Goal: Task Accomplishment & Management: Manage account settings

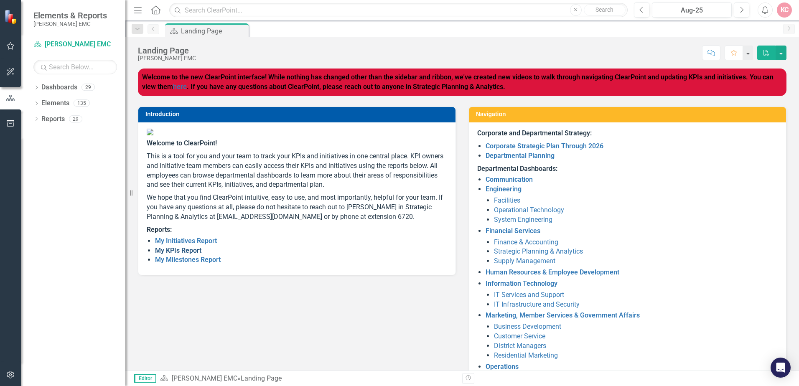
click at [165, 254] on link "My KPIs Report" at bounding box center [178, 250] width 46 height 8
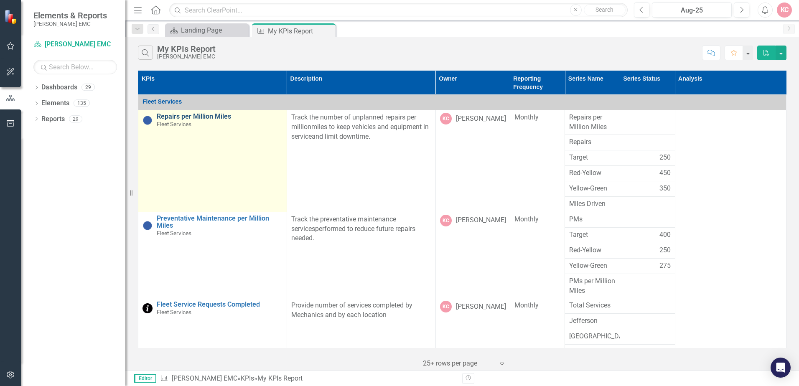
click at [186, 117] on link "Repairs per Million Miles" at bounding box center [220, 117] width 126 height 8
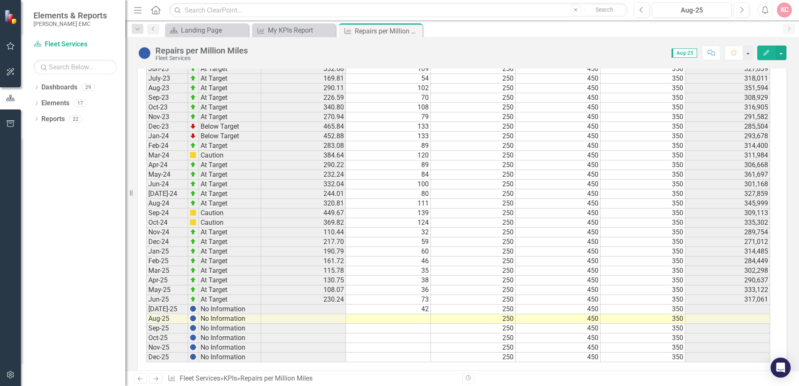
scroll to position [743, 0]
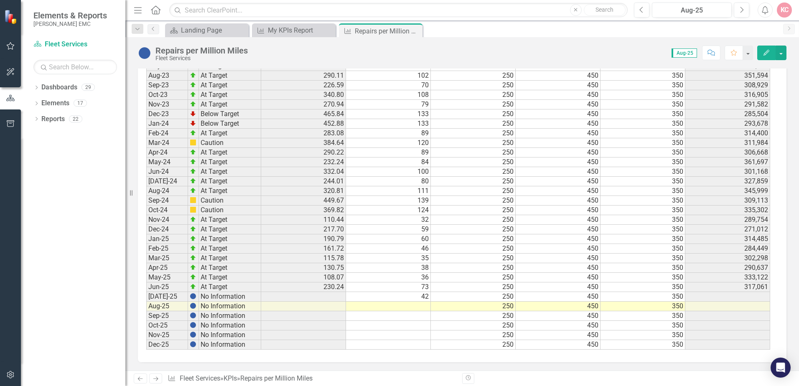
click at [411, 305] on td at bounding box center [388, 307] width 85 height 10
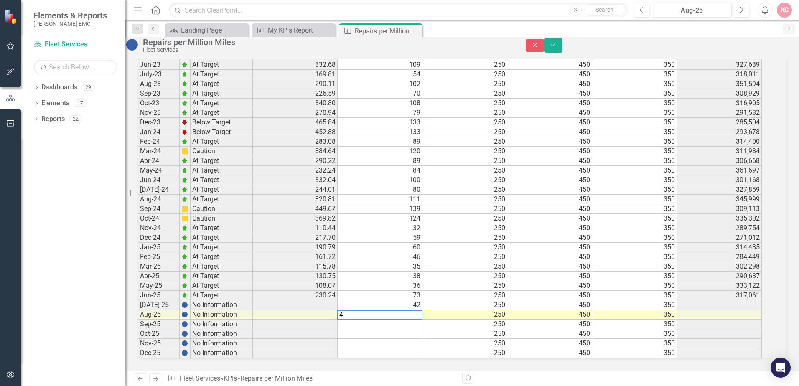
type textarea "44"
click at [735, 233] on td "271,012" at bounding box center [719, 238] width 85 height 10
click at [734, 243] on td "314,485" at bounding box center [719, 248] width 85 height 10
click at [733, 252] on td "284,449" at bounding box center [719, 257] width 85 height 10
click at [733, 262] on td "302,298" at bounding box center [719, 267] width 85 height 10
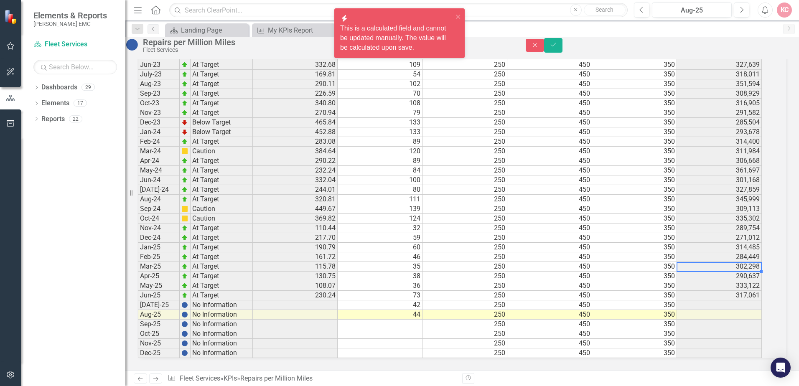
click at [734, 271] on td "290,637" at bounding box center [719, 276] width 85 height 10
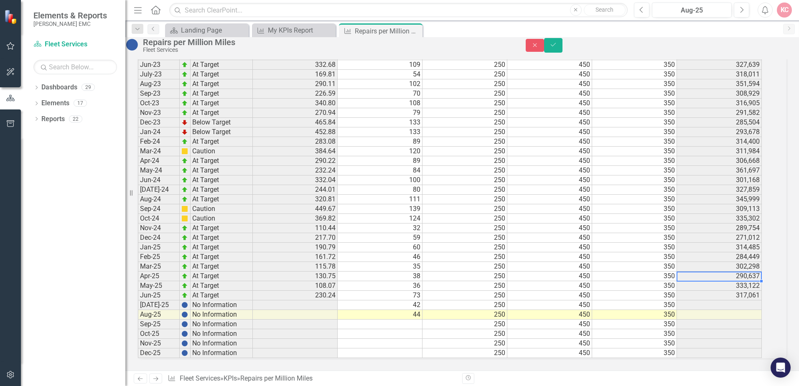
click at [731, 281] on td "333,122" at bounding box center [719, 286] width 85 height 10
click at [730, 291] on td "317,061" at bounding box center [719, 296] width 85 height 10
click at [737, 233] on td "271,012" at bounding box center [719, 238] width 85 height 10
click at [735, 223] on td "289,754" at bounding box center [719, 228] width 85 height 10
click at [167, 127] on td "Jan-24" at bounding box center [159, 132] width 42 height 10
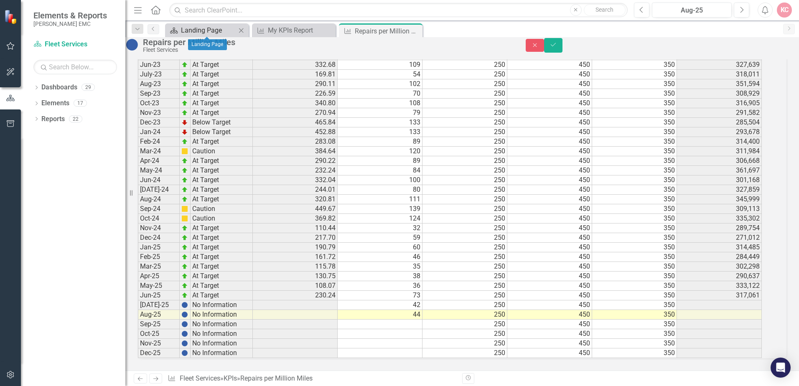
click at [208, 30] on div "Landing Page" at bounding box center [208, 30] width 55 height 10
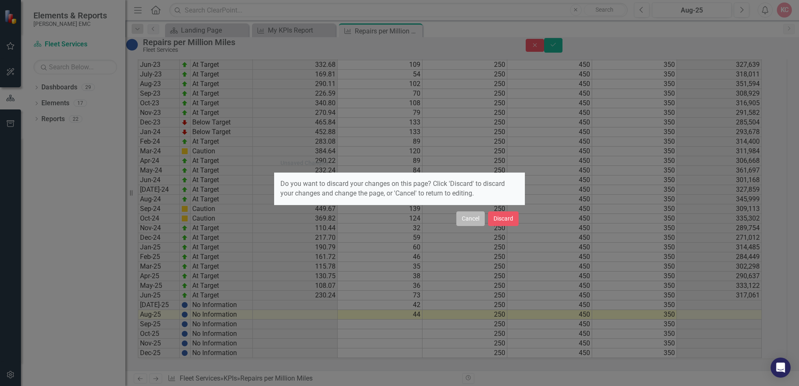
click at [477, 222] on button "Cancel" at bounding box center [470, 218] width 28 height 15
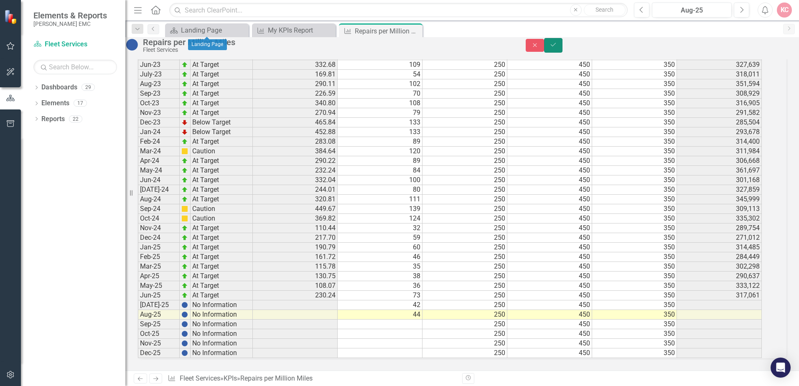
click at [557, 48] on icon "Save" at bounding box center [553, 45] width 8 height 6
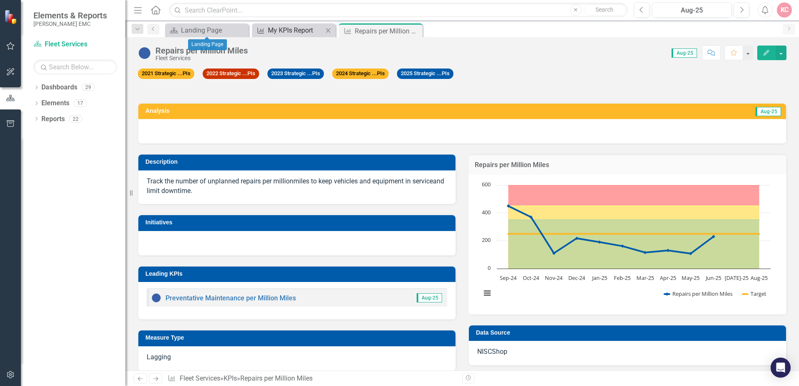
click at [269, 31] on div "My KPIs Report" at bounding box center [295, 30] width 55 height 10
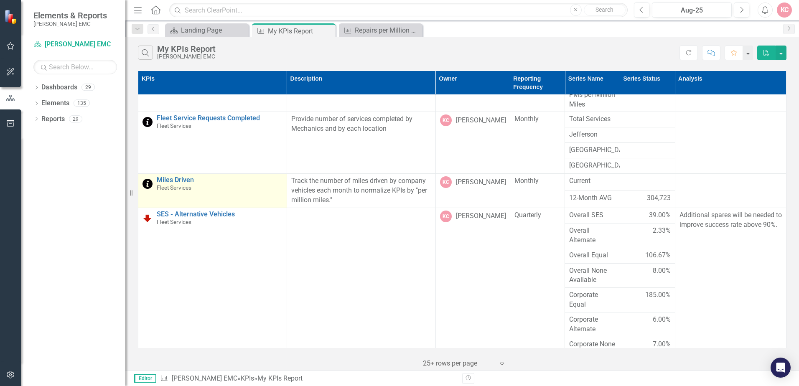
scroll to position [209, 0]
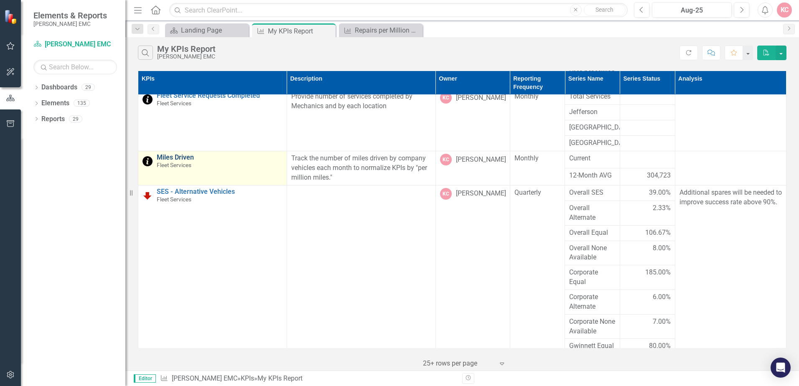
click at [181, 155] on link "Miles Driven" at bounding box center [220, 158] width 126 height 8
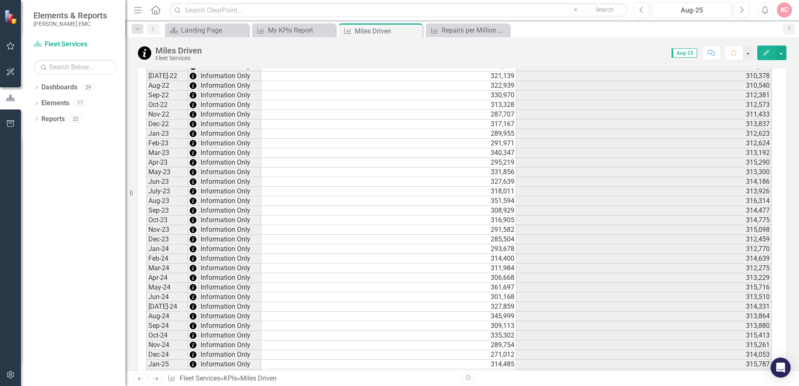
scroll to position [551, 0]
click at [169, 92] on td "Jan-23" at bounding box center [167, 92] width 42 height 10
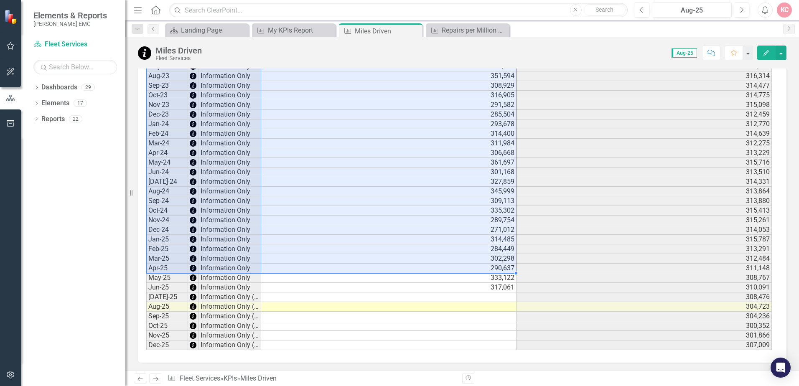
scroll to position [635, 0]
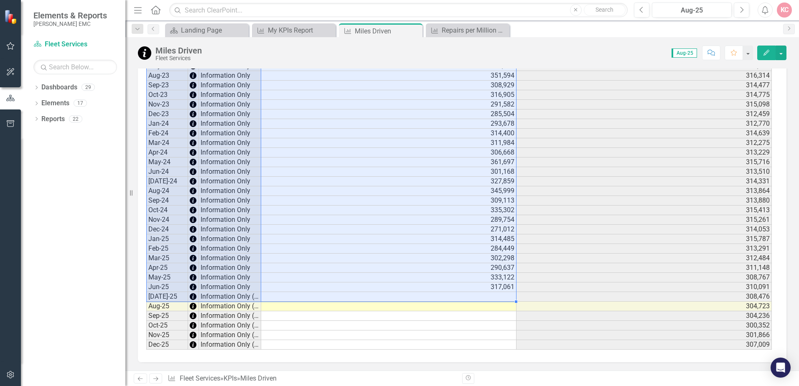
drag, startPoint x: 169, startPoint y: 92, endPoint x: 469, endPoint y: 297, distance: 363.4
click at [469, 297] on div "Period Status Current 12-Month AVG Jan-22 Information Only 304,528 307,270 Feb-…" at bounding box center [458, 114] width 625 height 472
click at [481, 296] on td at bounding box center [388, 297] width 255 height 10
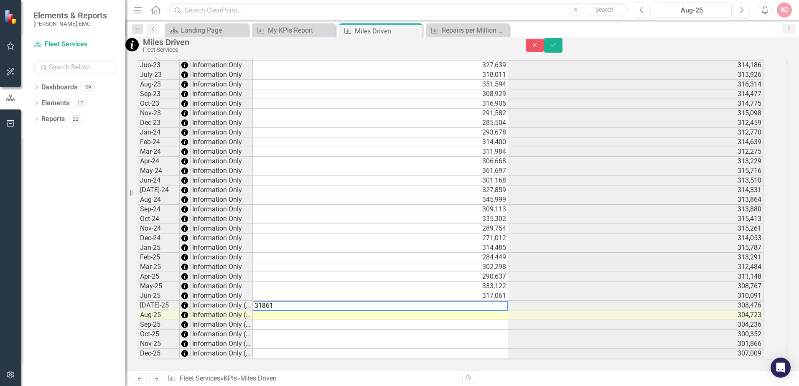
type textarea "318614"
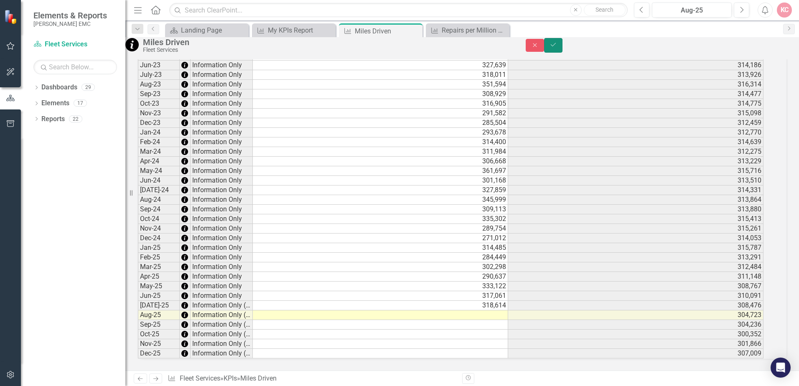
click at [555, 46] on icon "submit" at bounding box center [552, 44] width 5 height 3
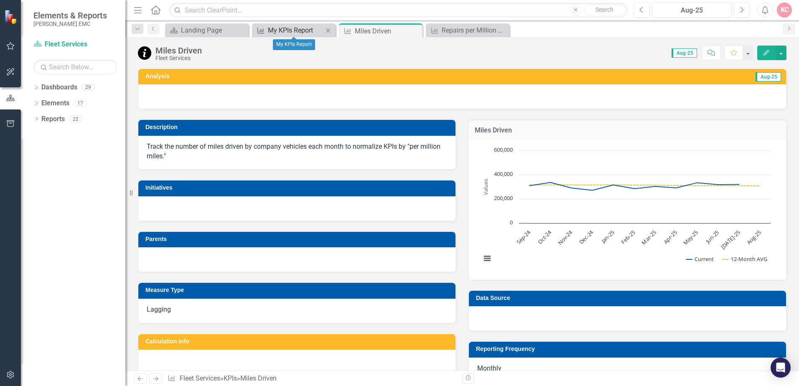
click at [292, 28] on div "My KPIs Report" at bounding box center [295, 30] width 55 height 10
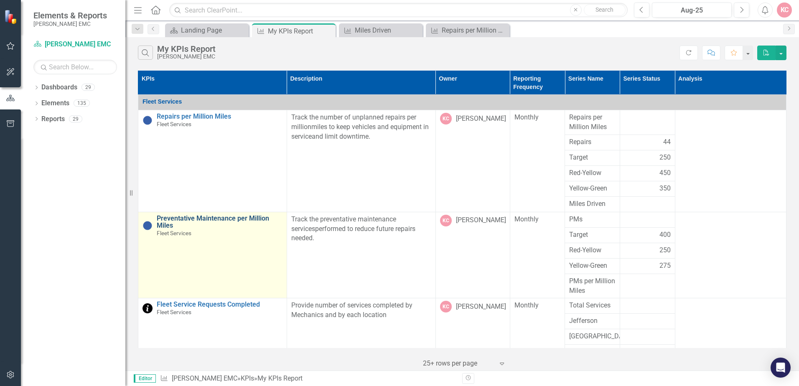
click at [201, 217] on link "Preventative Maintenance per Million Miles" at bounding box center [220, 222] width 126 height 15
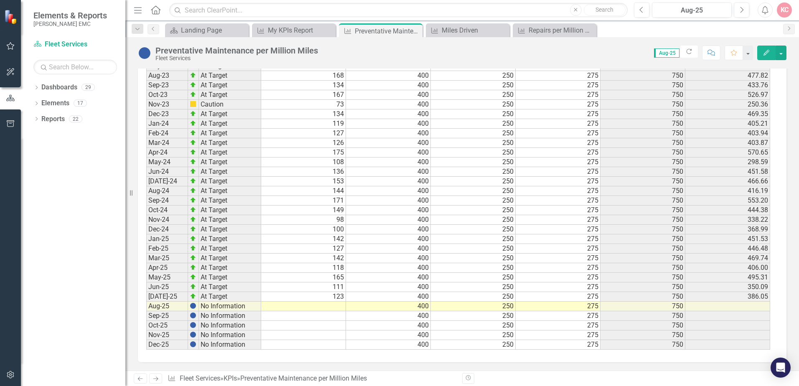
scroll to position [682, 0]
click at [304, 302] on td at bounding box center [303, 307] width 85 height 10
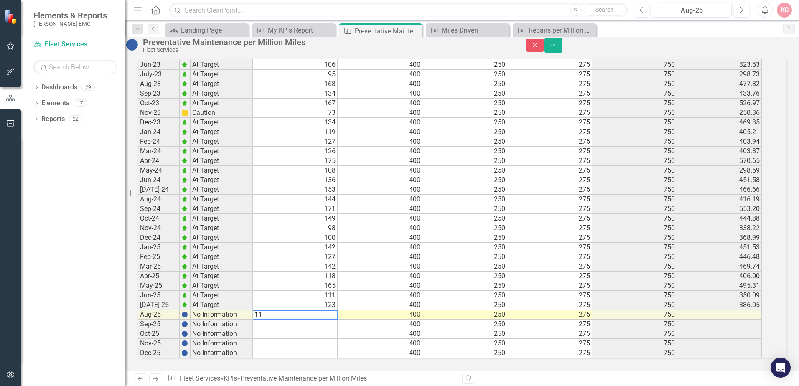
type textarea "113"
click at [557, 46] on icon "Save" at bounding box center [553, 45] width 8 height 6
